Goal: Task Accomplishment & Management: Complete application form

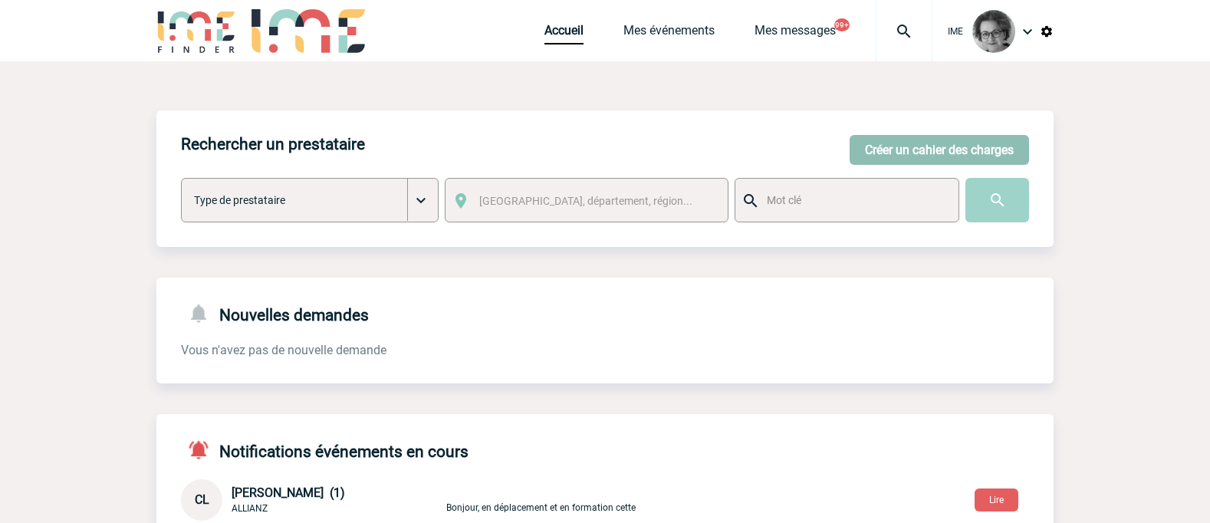
click at [921, 149] on button "Créer un cahier des charges" at bounding box center [938, 150] width 179 height 30
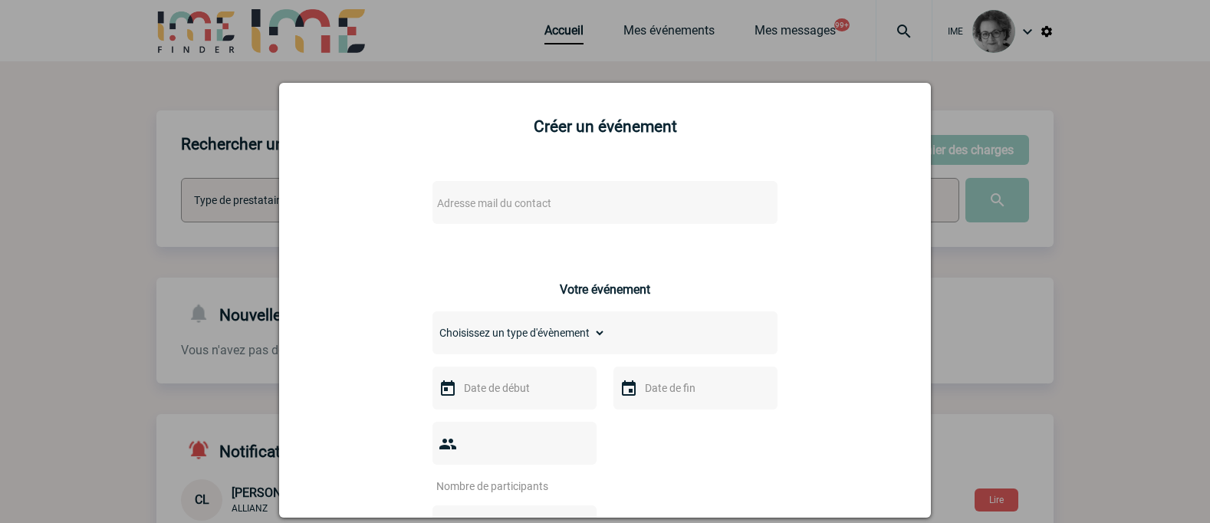
click at [600, 200] on span "Adresse mail du contact" at bounding box center [565, 202] width 268 height 21
drag, startPoint x: 526, startPoint y: 228, endPoint x: 246, endPoint y: 193, distance: 281.9
click at [246, 193] on body "IME Accueil Mes événements" at bounding box center [605, 499] width 1210 height 998
click at [600, 233] on input "[EMAIL_ADDRESS][DOMAIN_NAME]>" at bounding box center [559, 229] width 261 height 22
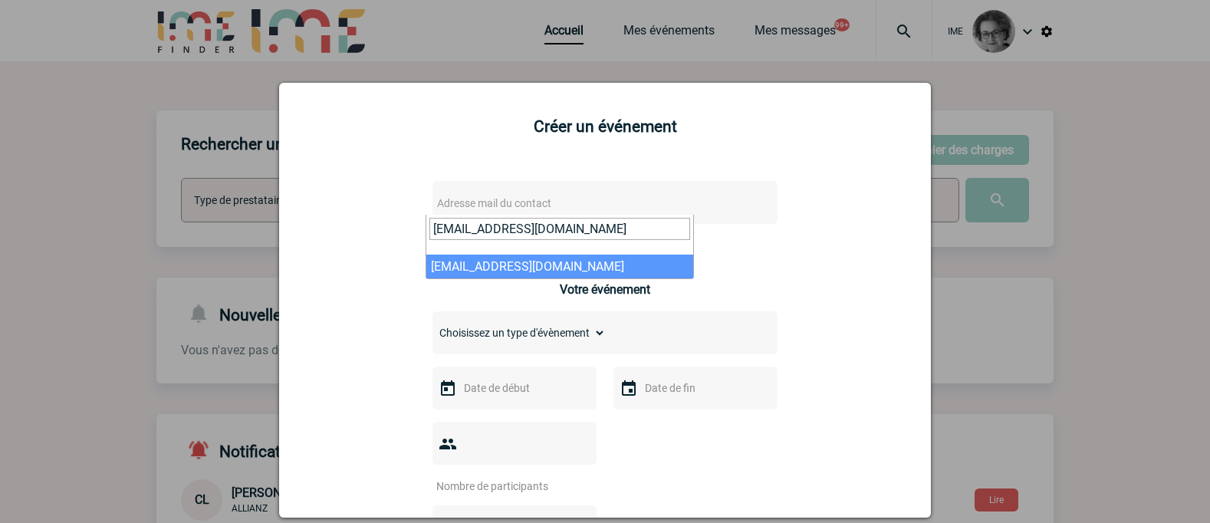
type input "[EMAIL_ADDRESS][DOMAIN_NAME]"
select select "133087"
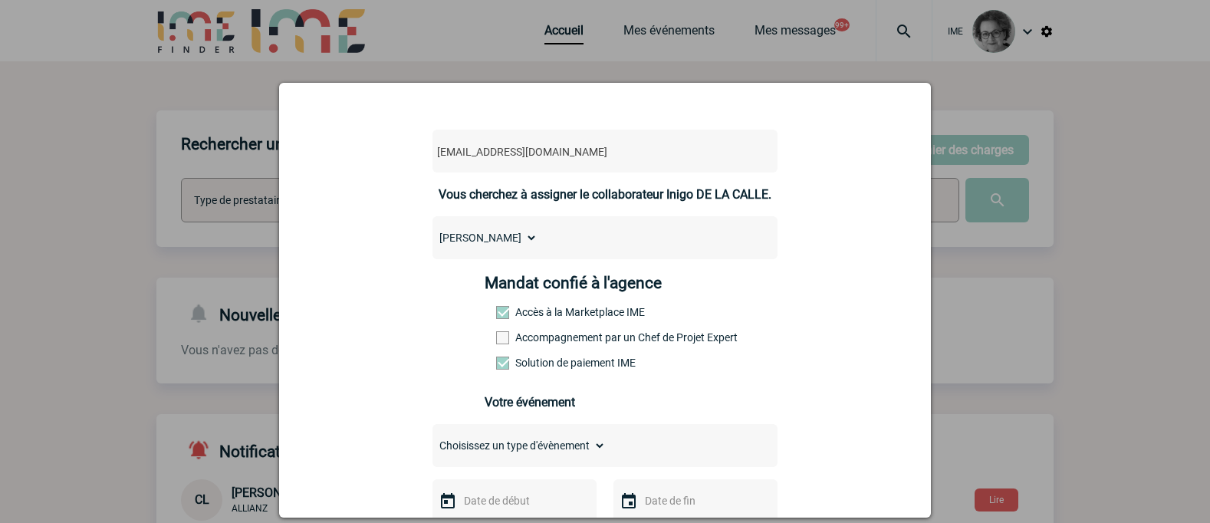
scroll to position [77, 0]
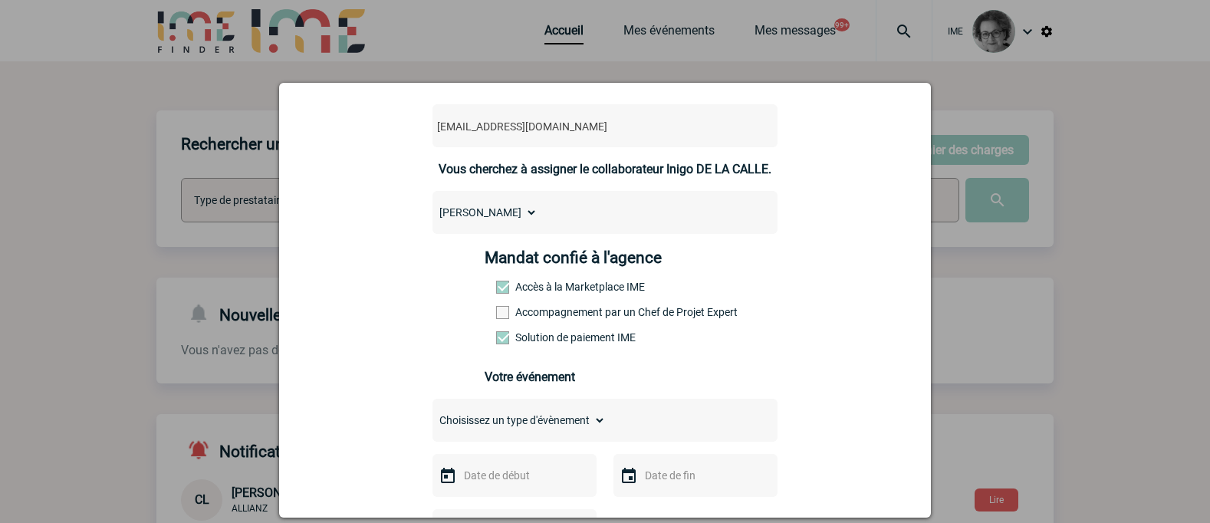
click at [539, 311] on label "Accompagnement par un Chef de Projet Expert" at bounding box center [529, 312] width 67 height 12
click at [0, 0] on input "Accompagnement par un Chef de Projet Expert" at bounding box center [0, 0] width 0 height 0
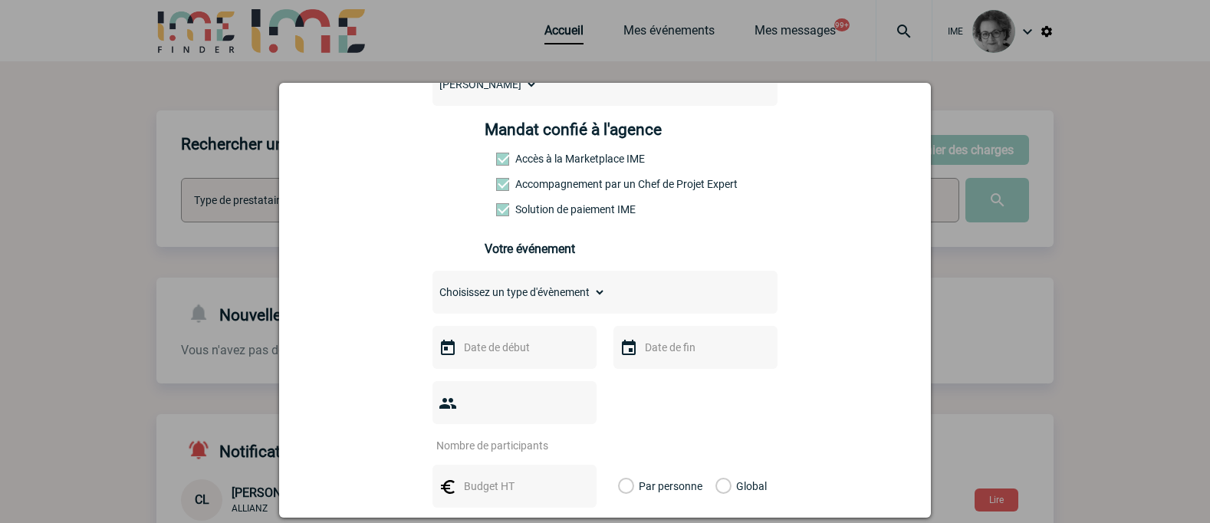
scroll to position [230, 0]
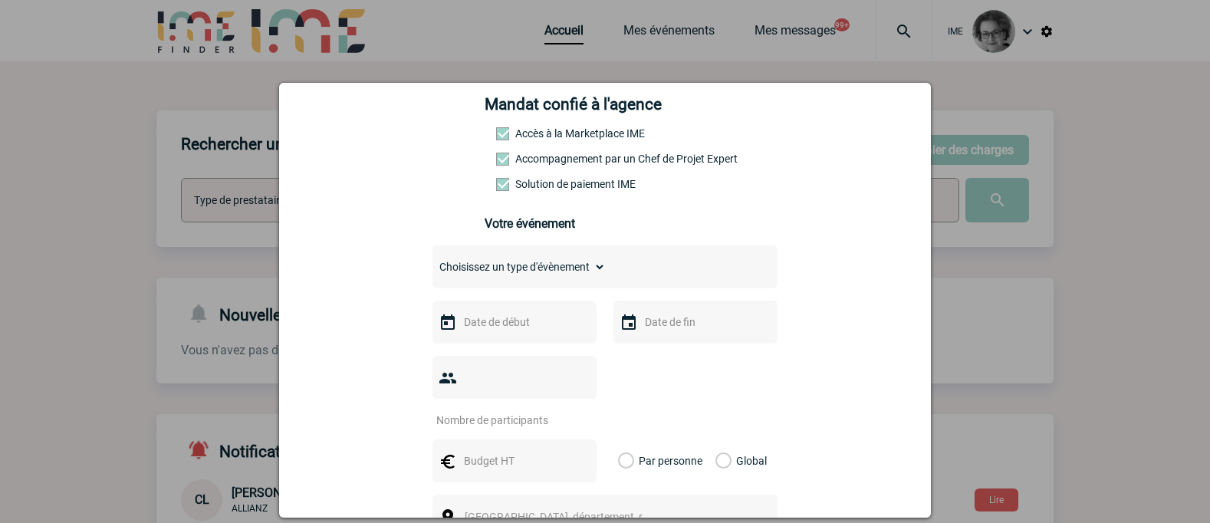
click at [529, 264] on select "Choisissez un type d'évènement Séminaire avec nuitée Séminaire sans nuitée Repa…" at bounding box center [518, 266] width 173 height 21
select select "1"
click at [432, 260] on select "Choisissez un type d'évènement Séminaire avec nuitée Séminaire sans nuitée Repa…" at bounding box center [518, 266] width 173 height 21
click at [508, 327] on input "text" at bounding box center [513, 322] width 106 height 20
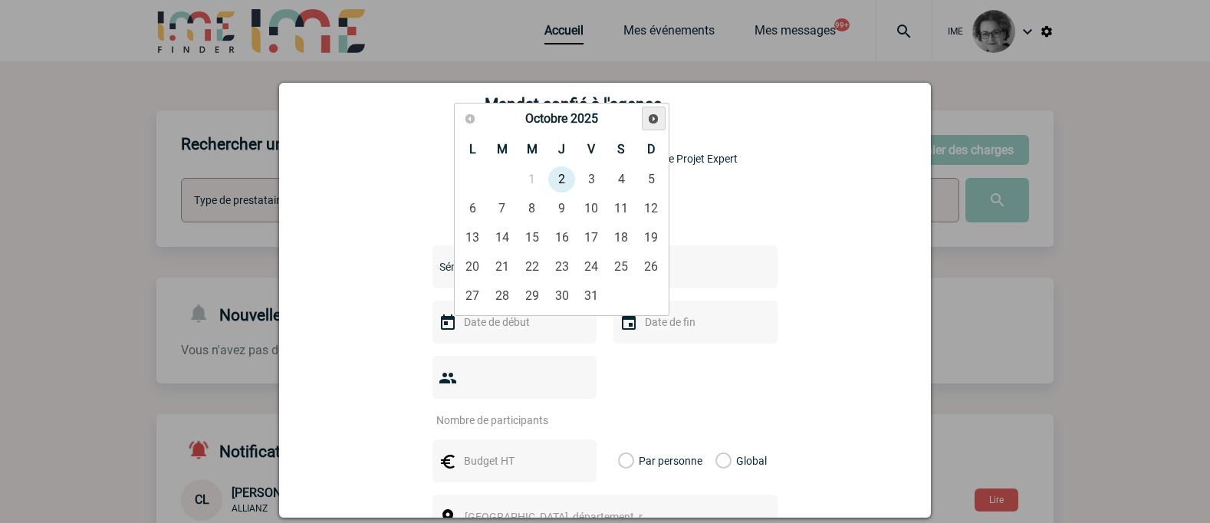
click at [652, 117] on span "Suivant" at bounding box center [653, 119] width 12 height 12
click at [560, 271] on link "20" at bounding box center [561, 267] width 28 height 28
type input "[DATE]"
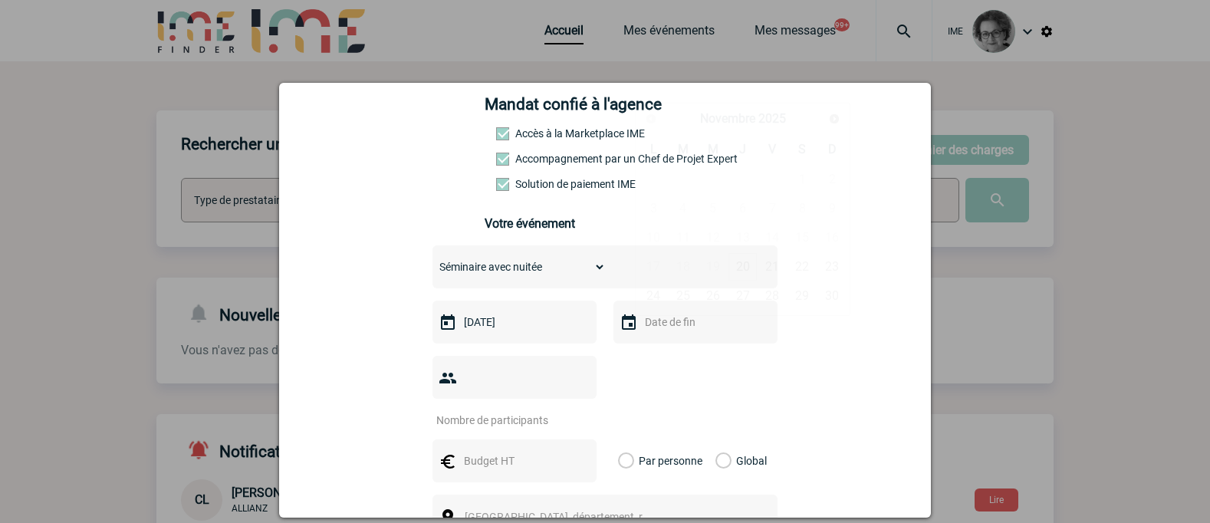
click at [684, 327] on input "text" at bounding box center [694, 322] width 106 height 20
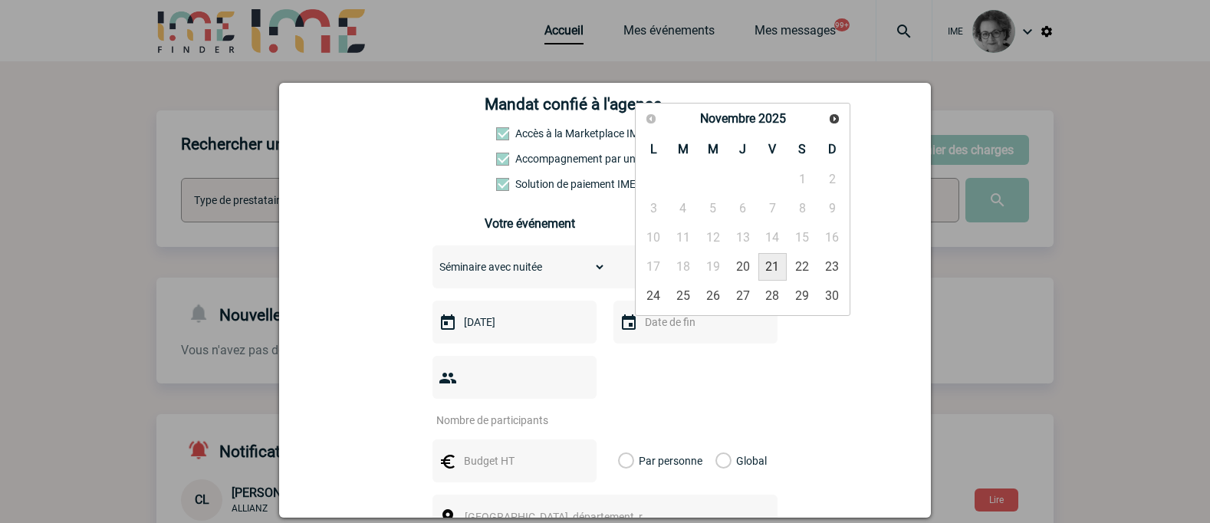
click at [772, 271] on link "21" at bounding box center [772, 267] width 28 height 28
type input "[DATE]"
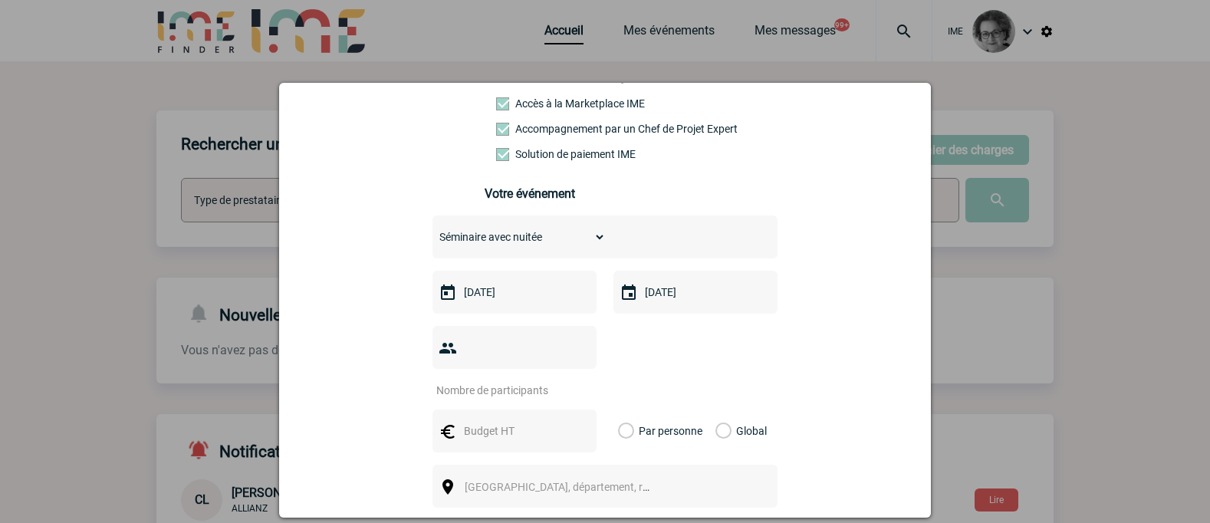
scroll to position [307, 0]
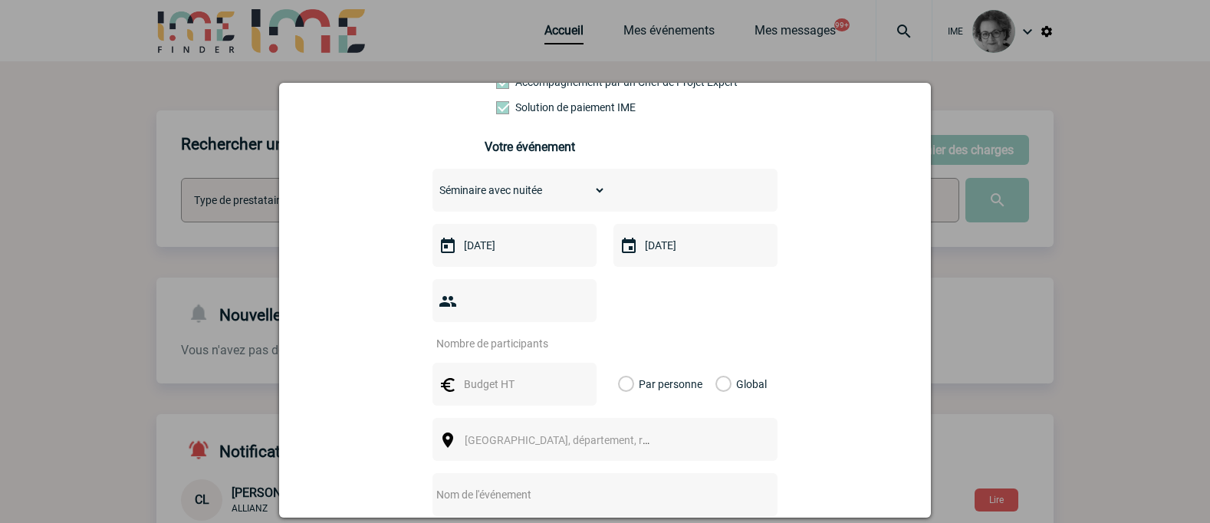
click at [482, 333] on input "number" at bounding box center [504, 343] width 144 height 20
type input "34"
click at [535, 374] on input "text" at bounding box center [513, 384] width 106 height 20
type input "5500"
click at [717, 363] on label "Global" at bounding box center [720, 384] width 10 height 43
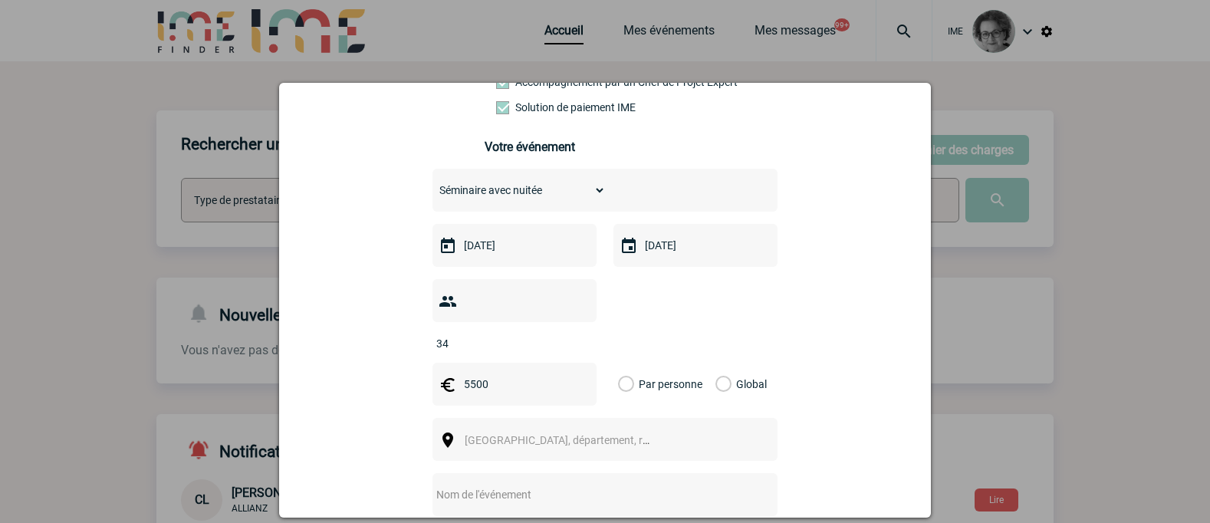
click at [0, 0] on input "Global" at bounding box center [0, 0] width 0 height 0
click at [686, 419] on div "[GEOGRAPHIC_DATA], département, région..." at bounding box center [604, 439] width 345 height 43
click at [586, 434] on span "[GEOGRAPHIC_DATA], département, région..." at bounding box center [571, 440] width 213 height 12
click at [467, 361] on input "Il de [GEOGRAPHIC_DATA]" at bounding box center [557, 355] width 203 height 22
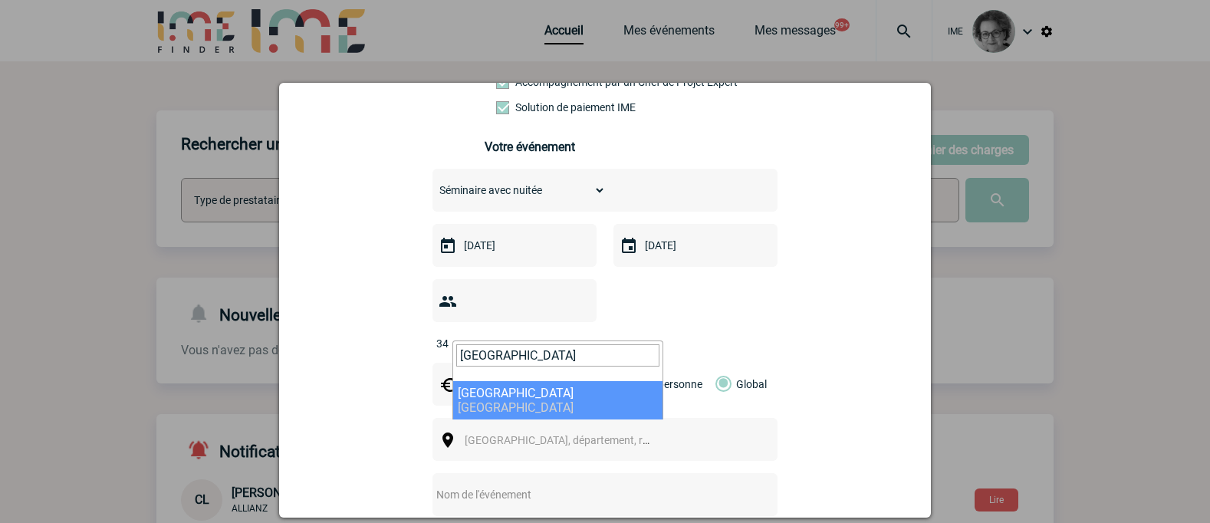
type input "[GEOGRAPHIC_DATA]"
select select "2"
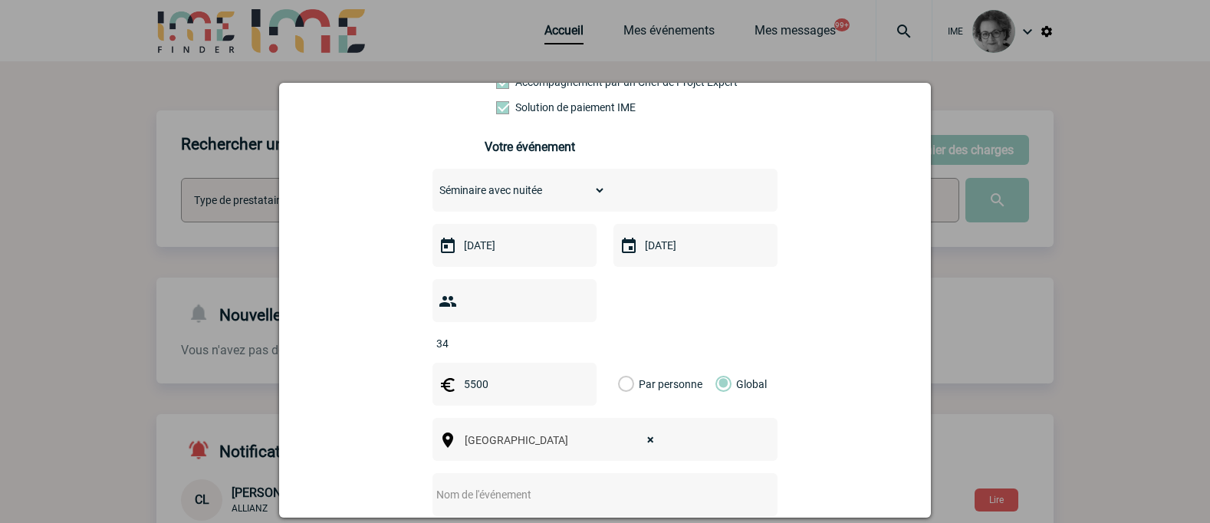
click at [559, 484] on input "text" at bounding box center [584, 494] width 304 height 20
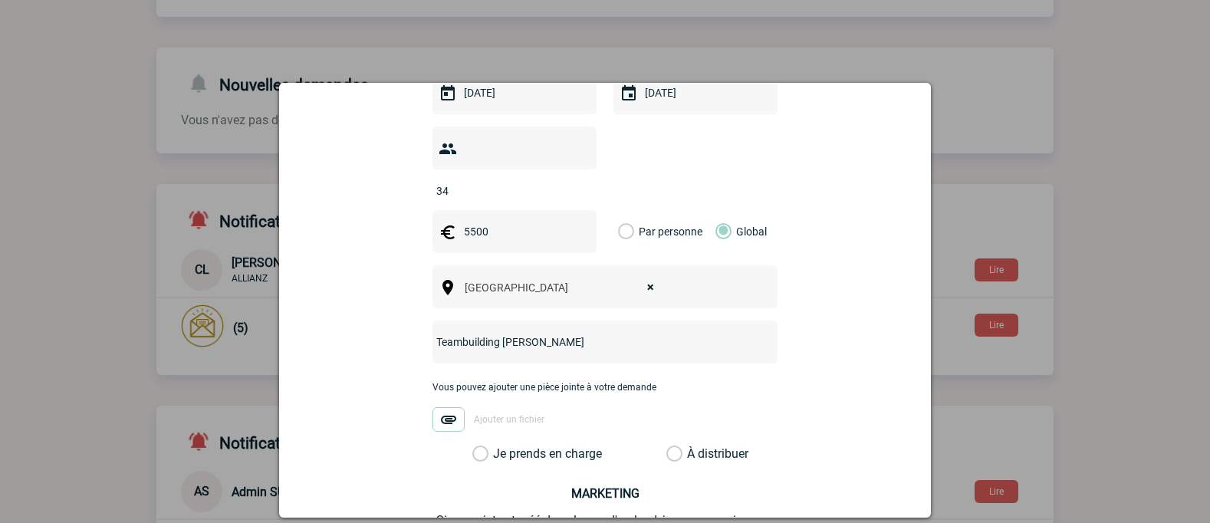
scroll to position [460, 0]
type input "Teambuilding [PERSON_NAME]"
click at [498, 445] on label "Je prends en charge" at bounding box center [485, 452] width 26 height 15
click at [0, 0] on input "Je prends en charge" at bounding box center [0, 0] width 0 height 0
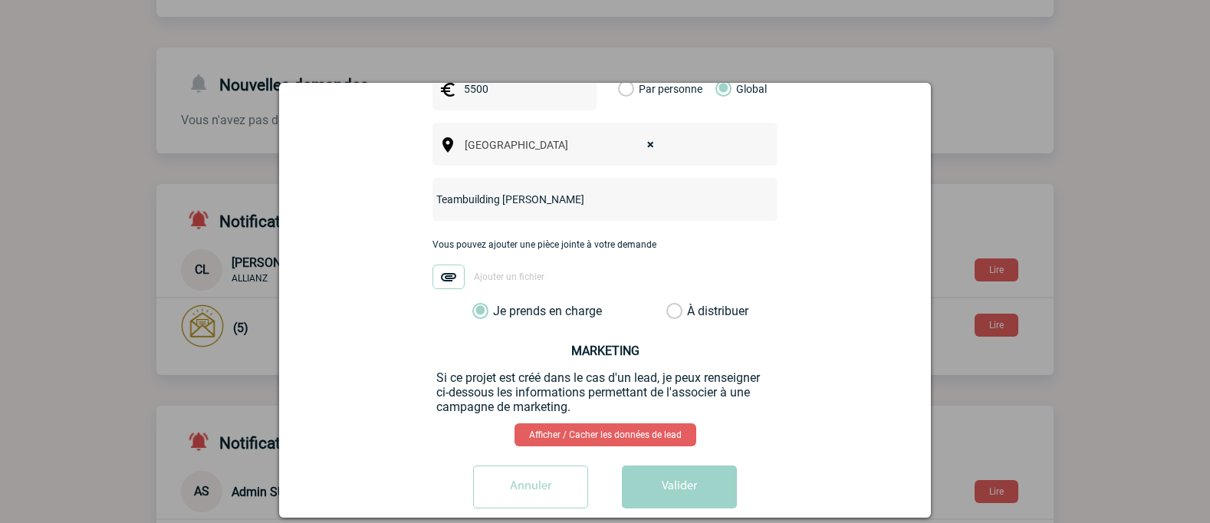
scroll to position [603, 0]
click at [678, 465] on button "Valider" at bounding box center [679, 486] width 115 height 43
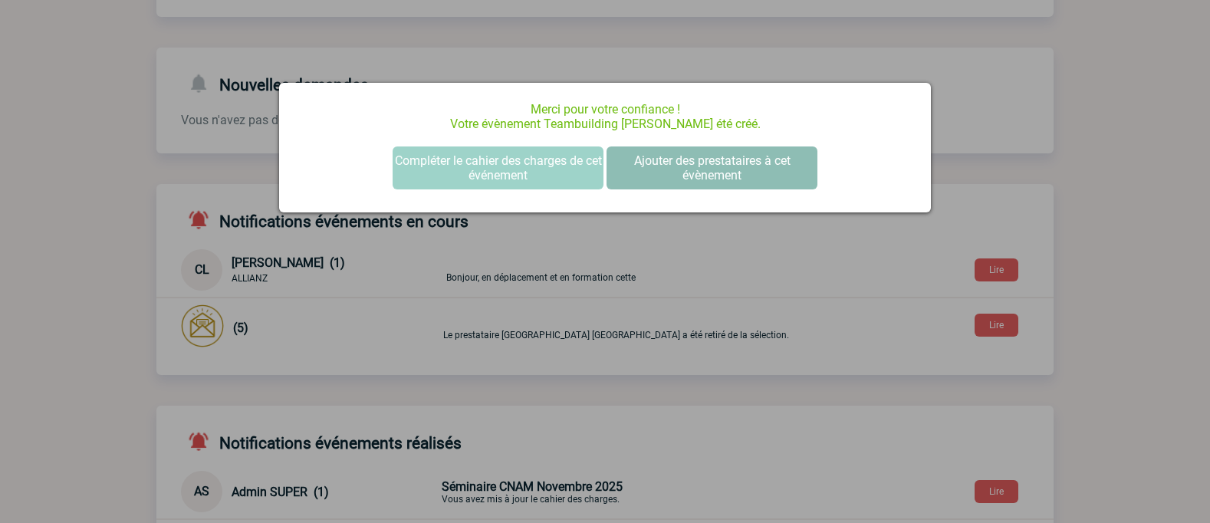
click at [682, 168] on button "Ajouter des prestataires à cet évènement" at bounding box center [711, 167] width 211 height 43
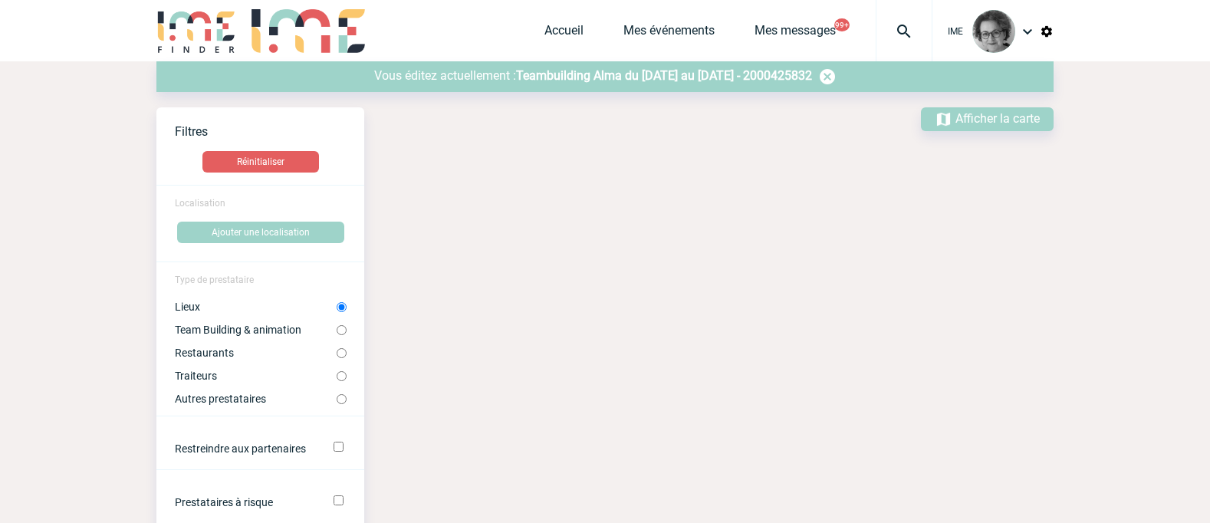
click at [791, 79] on span "Teambuilding Alma du [DATE] au [DATE] - 2000425832" at bounding box center [664, 75] width 296 height 15
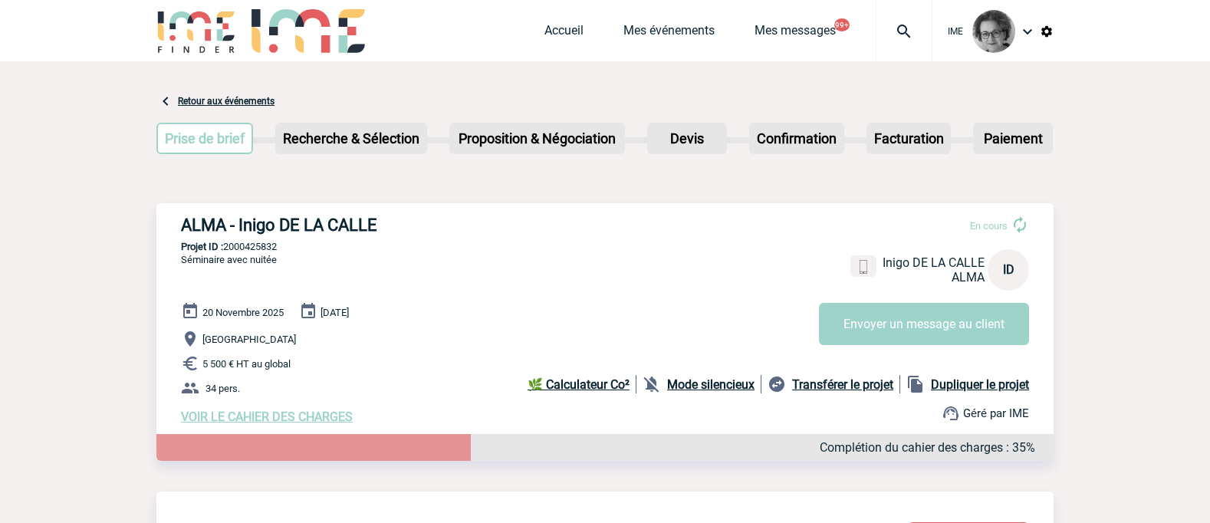
drag, startPoint x: 285, startPoint y: 250, endPoint x: 225, endPoint y: 248, distance: 59.8
click at [225, 248] on p "Projet ID : 2000425832" at bounding box center [604, 246] width 897 height 11
copy p "2000425832"
click at [182, 228] on h3 "ALMA - Inigo DE LA CALLE" at bounding box center [411, 224] width 460 height 19
drag, startPoint x: 180, startPoint y: 224, endPoint x: 394, endPoint y: 225, distance: 213.9
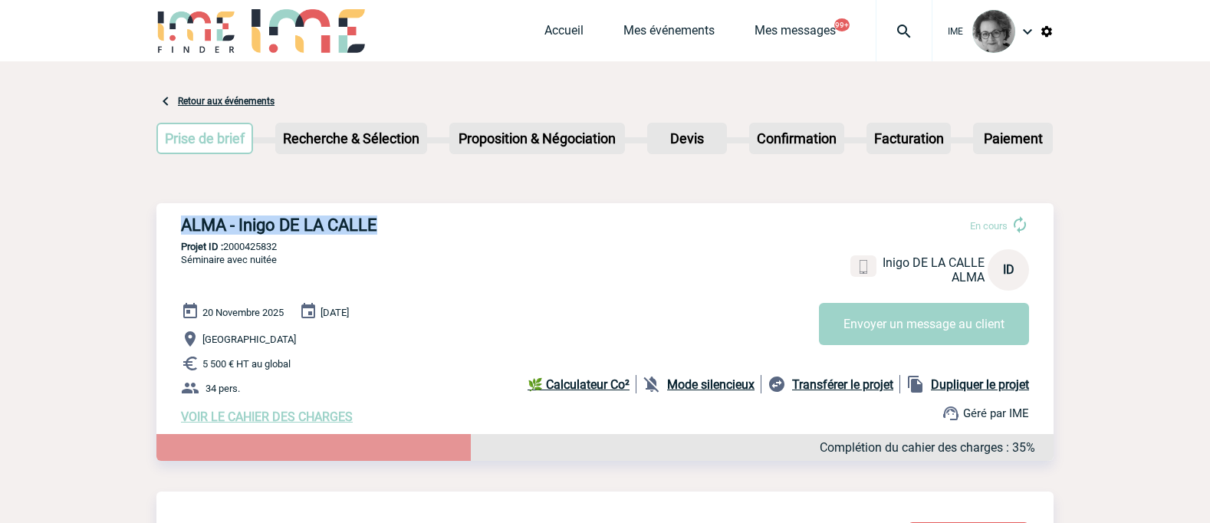
click at [394, 225] on div "ALMA - Inigo DE LA CALLE En cours Inigo DE LA [PERSON_NAME] ID Envoyer un messa…" at bounding box center [604, 319] width 897 height 233
copy h3 "ALMA - Inigo DE LA CALLE"
click at [386, 380] on div "[DATE] [DATE] [GEOGRAPHIC_DATA] 5 500 € HT au global 34 pers. VOIR LE CAHIER DE…" at bounding box center [617, 363] width 872 height 122
drag, startPoint x: 284, startPoint y: 253, endPoint x: 228, endPoint y: 250, distance: 56.8
click at [228, 250] on p "Projet ID : 2000425832" at bounding box center [604, 246] width 897 height 11
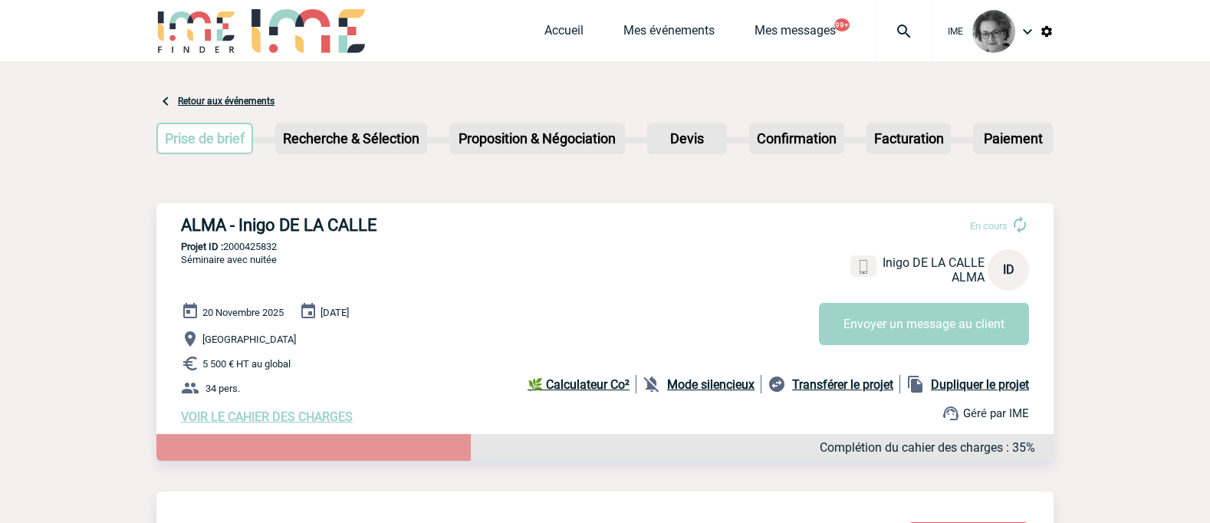
copy p "2000425832"
click at [502, 370] on p "5 500 € HT au global" at bounding box center [617, 363] width 872 height 18
click at [559, 29] on link "Accueil" at bounding box center [563, 33] width 39 height 21
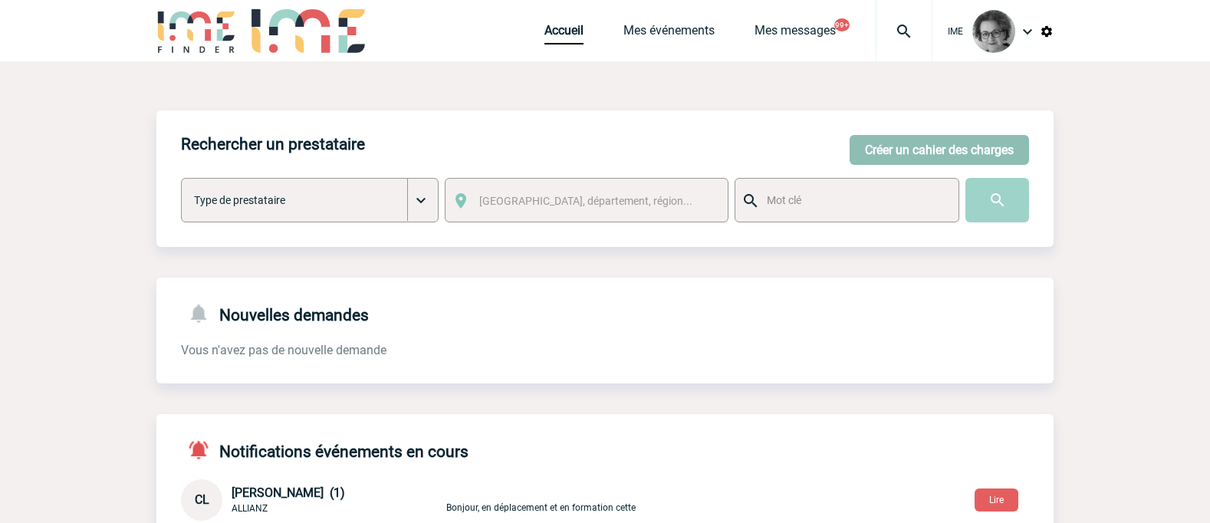
click at [887, 149] on button "Créer un cahier des charges" at bounding box center [938, 150] width 179 height 30
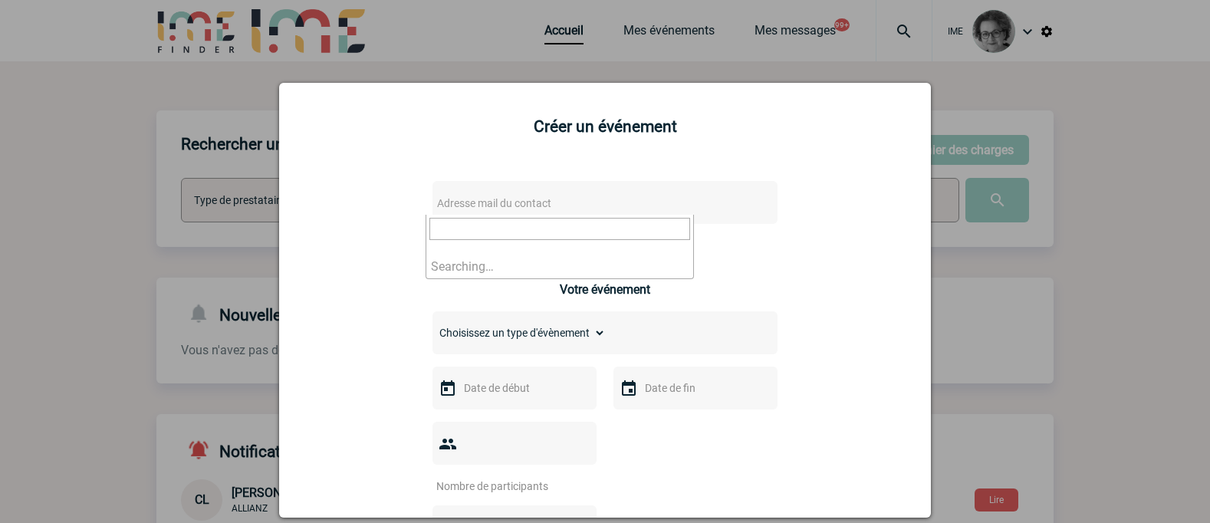
click at [614, 198] on span "Adresse mail du contact" at bounding box center [565, 202] width 268 height 21
type input "sibyl.robbe@aurlane.com"
click at [80, 214] on div at bounding box center [605, 261] width 1210 height 523
